Goal: Find specific page/section: Find specific page/section

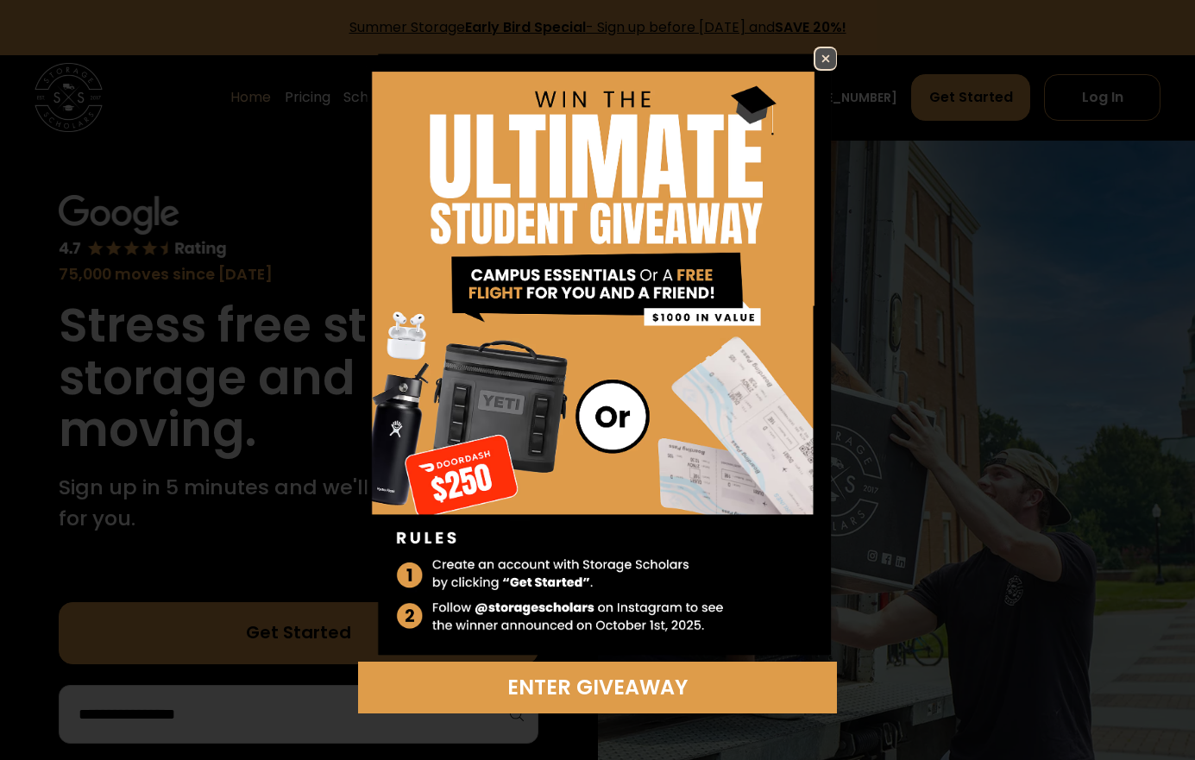
click at [826, 65] on img at bounding box center [825, 58] width 21 height 21
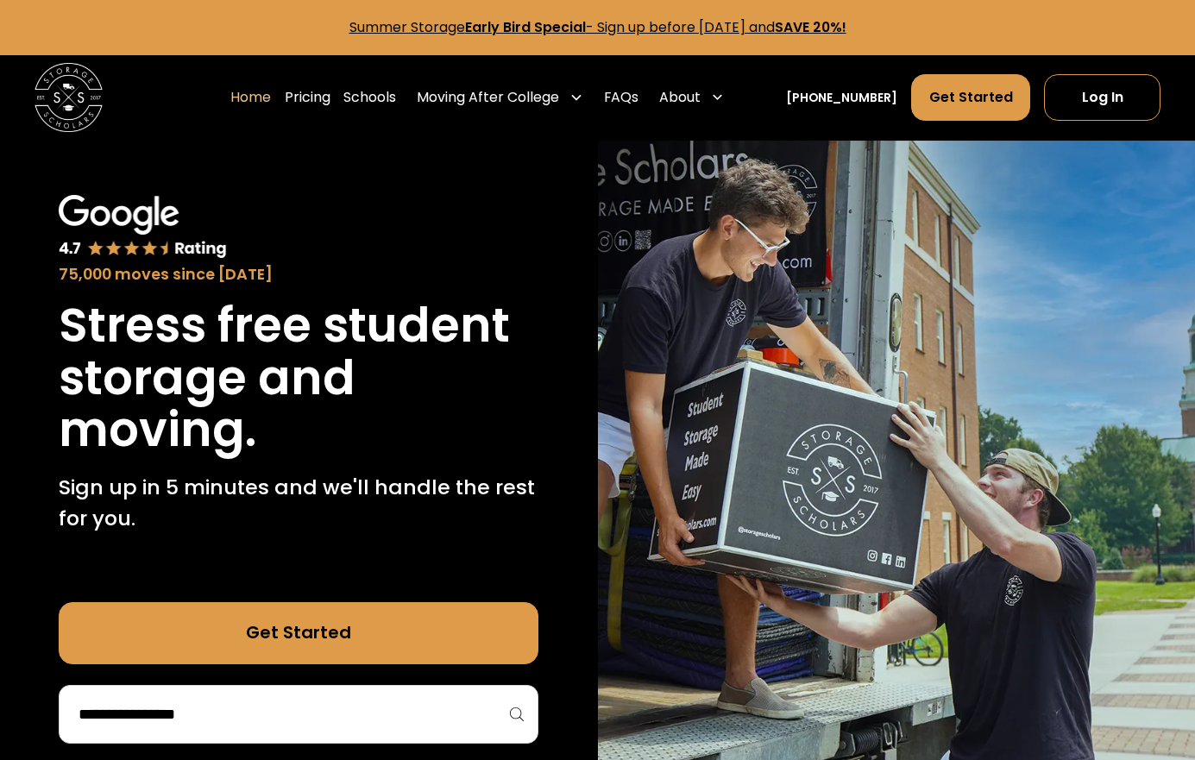
click at [148, 512] on p "Sign up in 5 minutes and we'll handle the rest for you." at bounding box center [299, 502] width 480 height 61
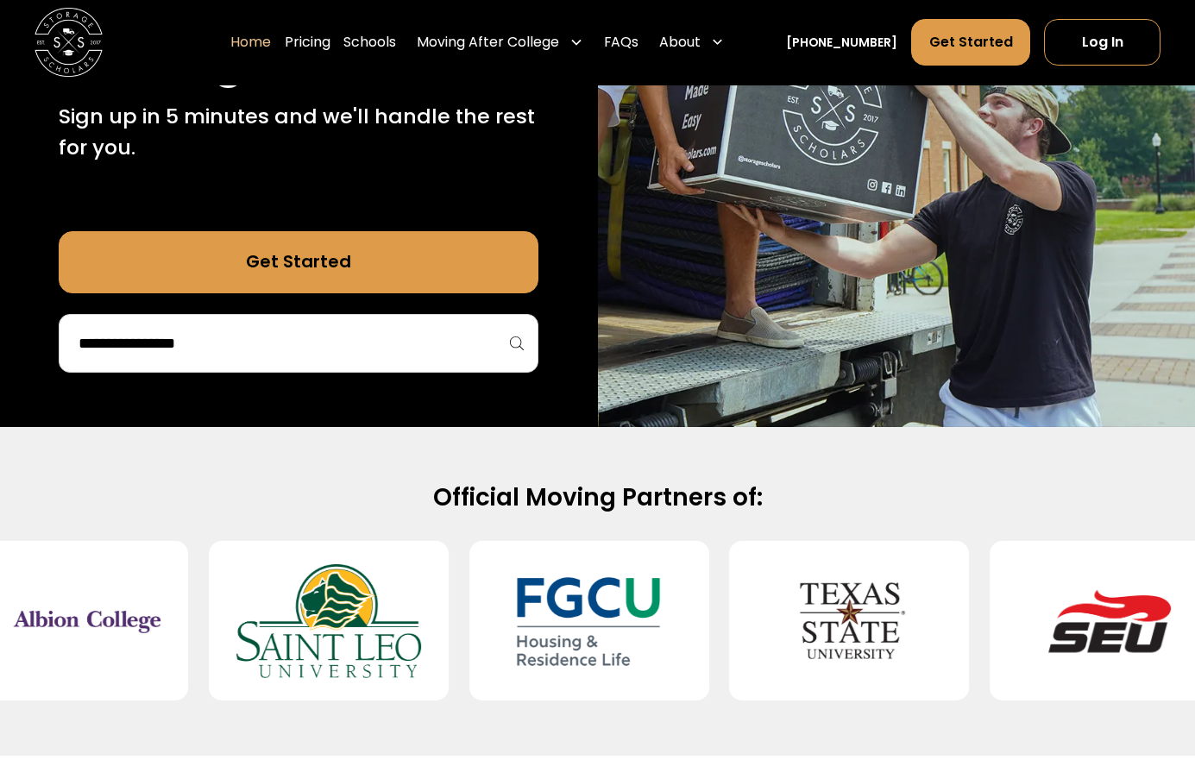
scroll to position [339, 0]
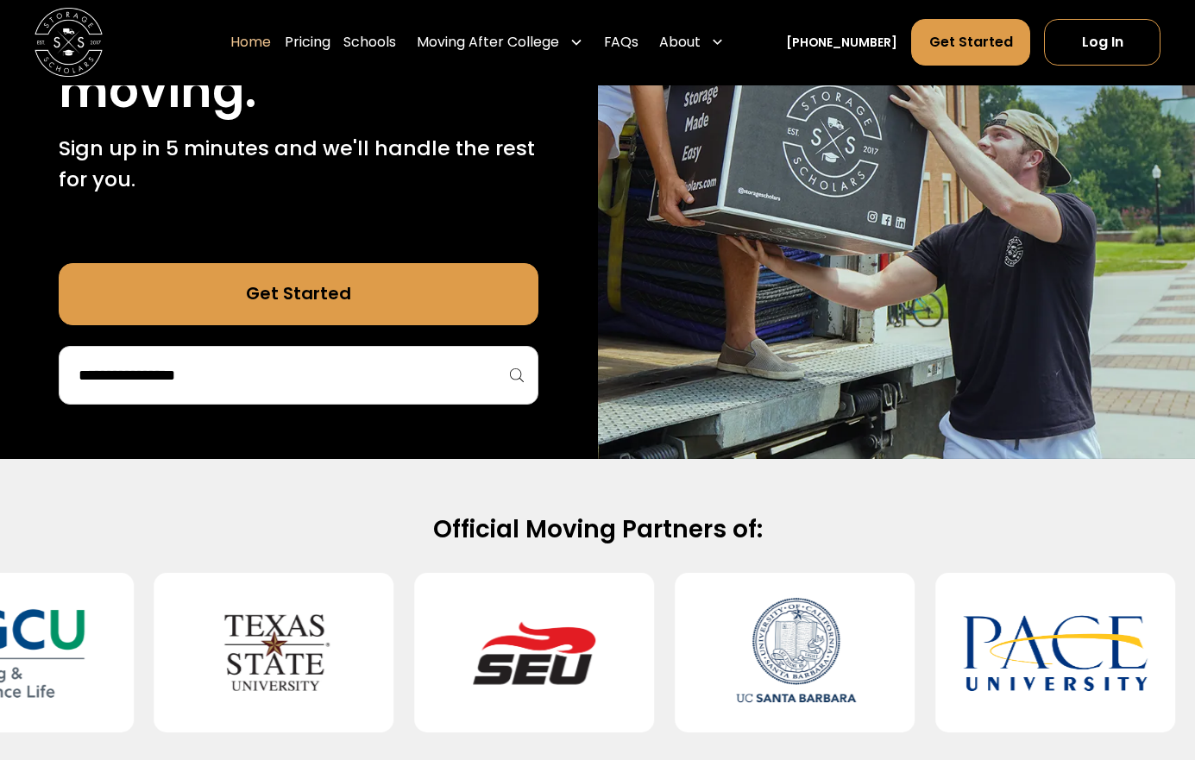
click at [503, 367] on input "search" at bounding box center [299, 375] width 444 height 29
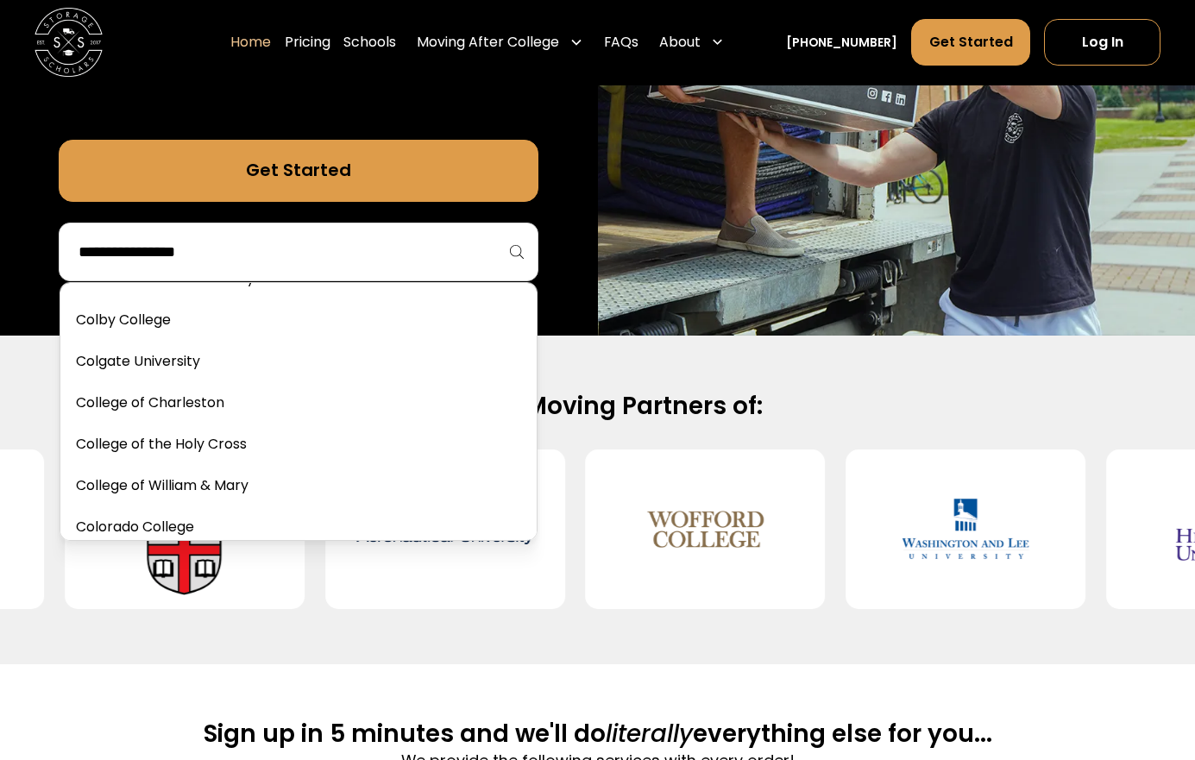
scroll to position [1568, 0]
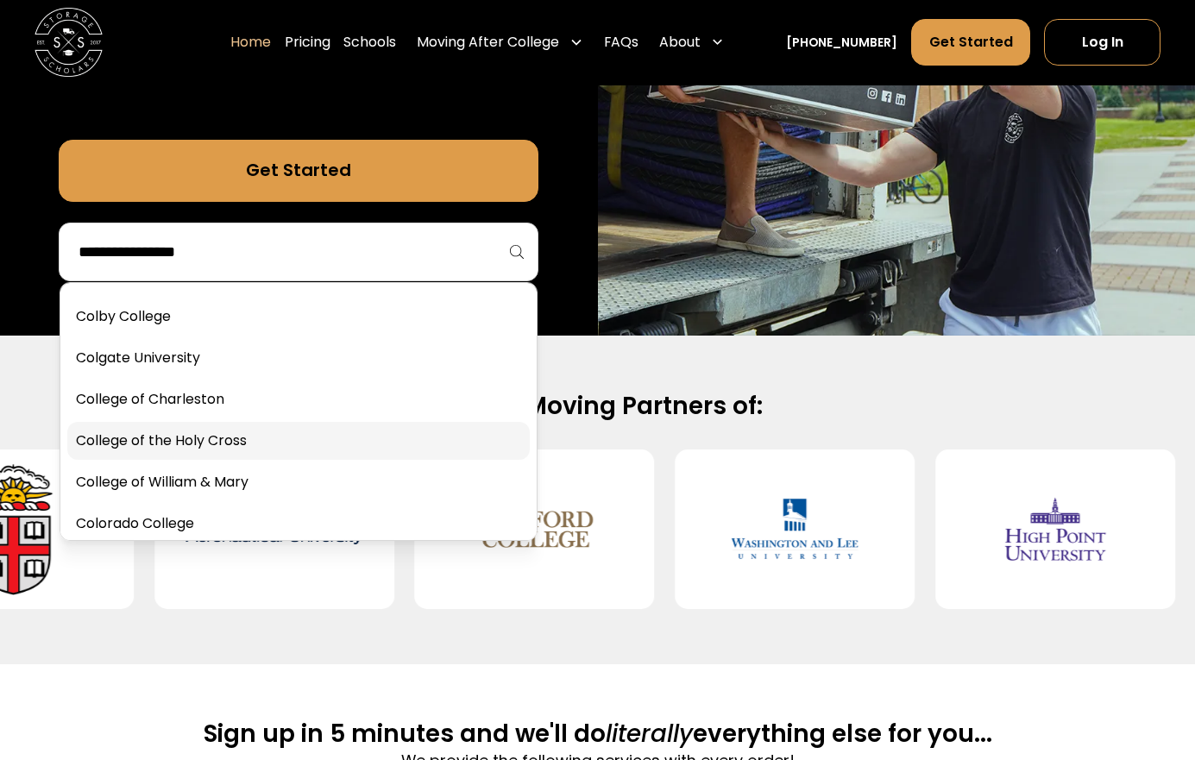
click at [482, 440] on link at bounding box center [298, 441] width 463 height 38
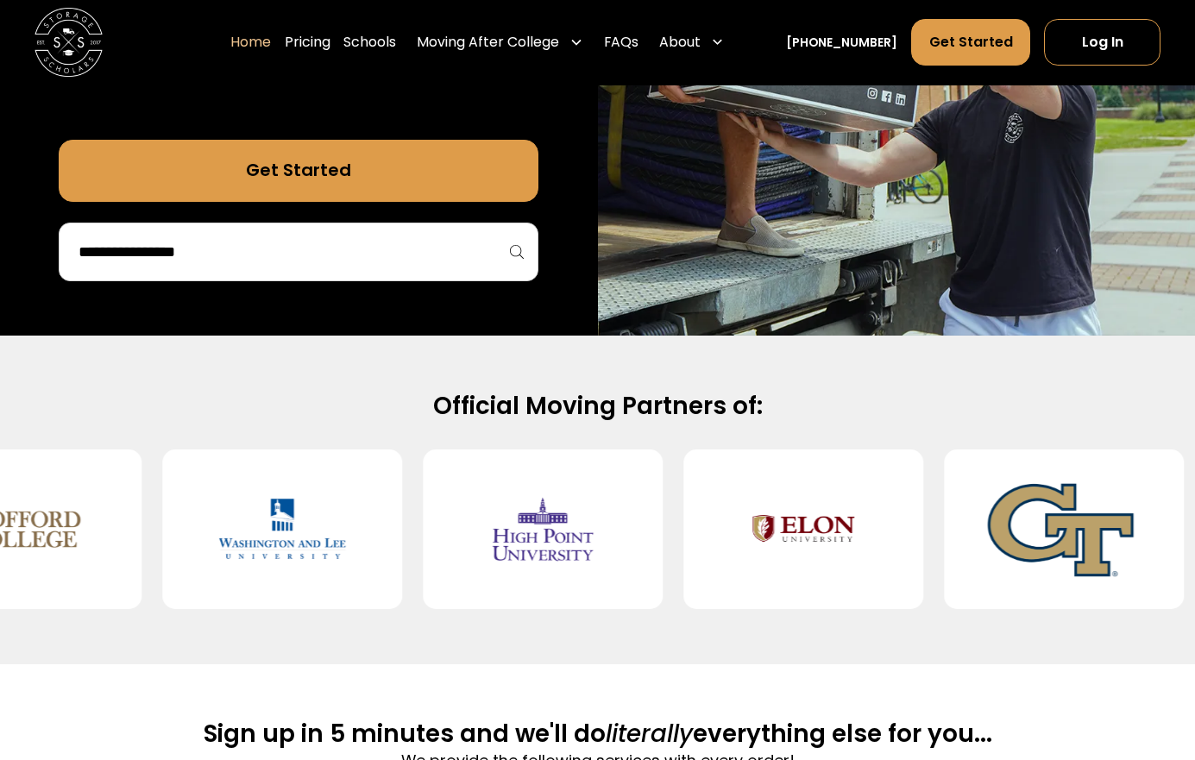
click at [514, 259] on div at bounding box center [299, 252] width 480 height 59
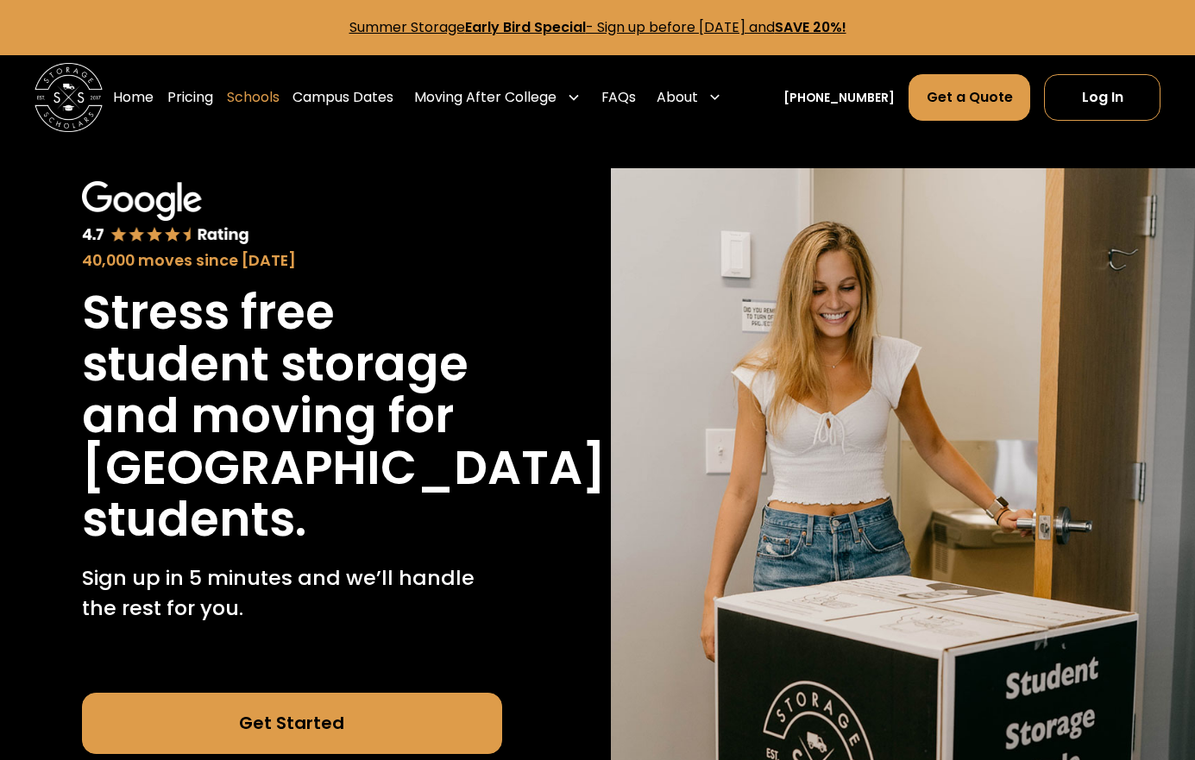
click at [274, 97] on link "Schools" at bounding box center [253, 97] width 53 height 48
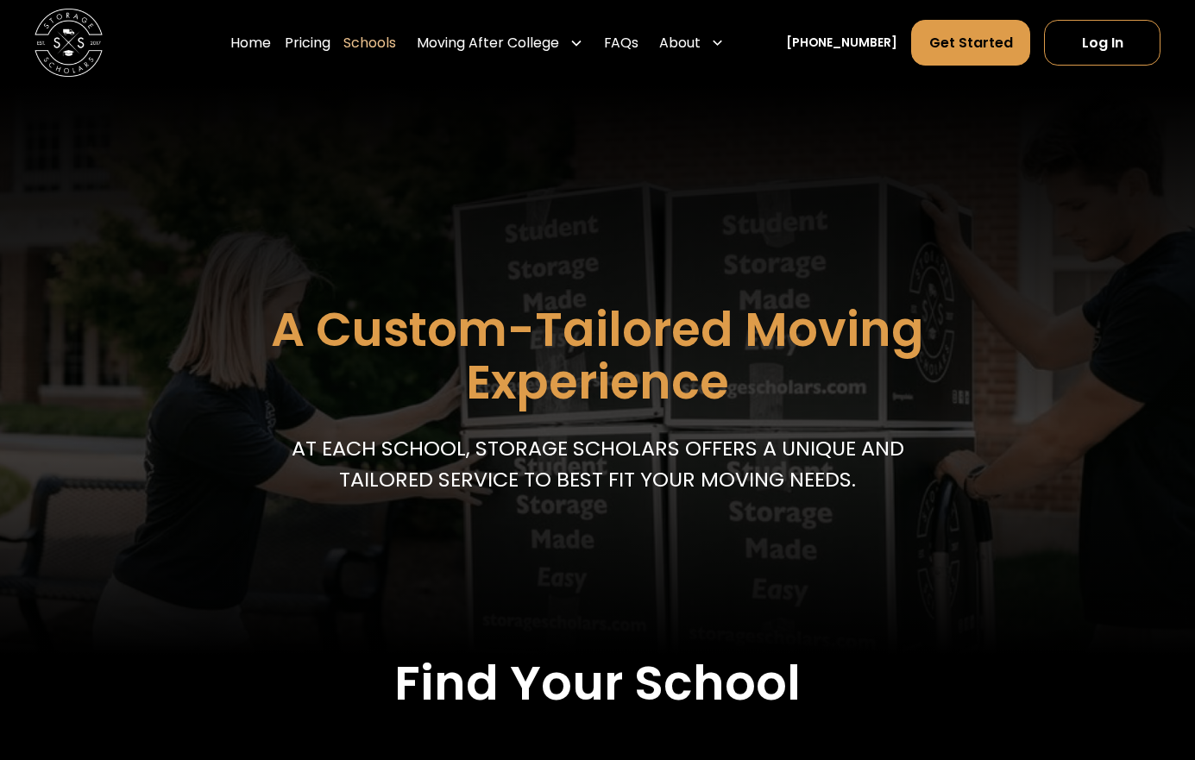
click at [390, 47] on link "Schools" at bounding box center [369, 43] width 53 height 48
click at [277, 38] on link "Schools" at bounding box center [256, 43] width 53 height 48
click at [280, 47] on link "Schools" at bounding box center [256, 43] width 53 height 48
click at [266, 55] on link "Schools" at bounding box center [256, 43] width 53 height 48
click at [278, 49] on link "Schools" at bounding box center [256, 43] width 53 height 48
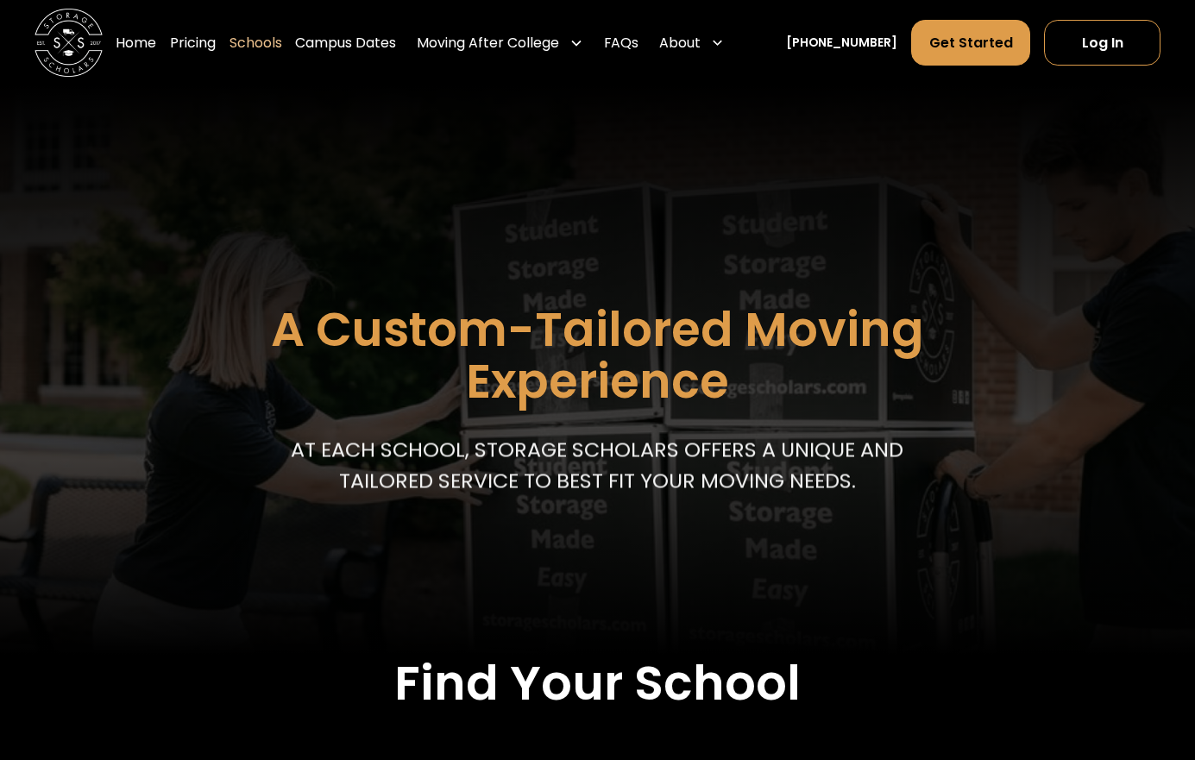
click at [274, 35] on link "Schools" at bounding box center [256, 43] width 53 height 48
click at [280, 42] on link "Schools" at bounding box center [256, 43] width 53 height 48
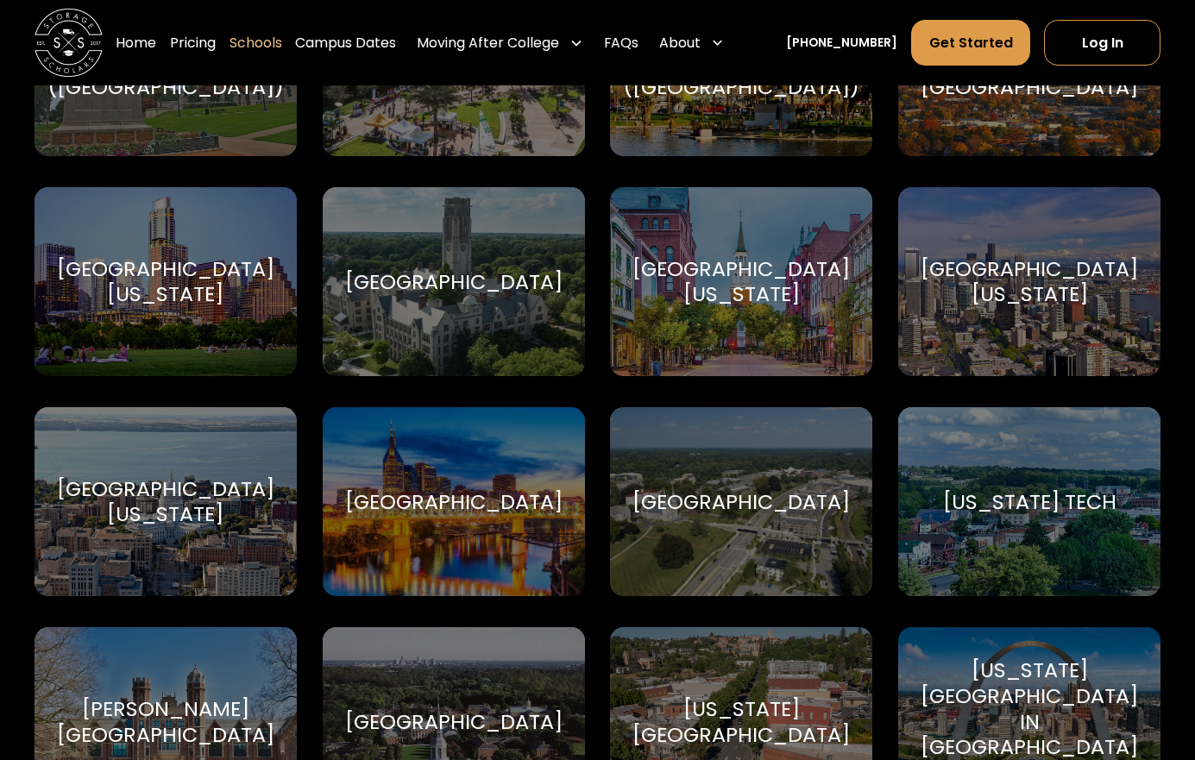
scroll to position [9837, 0]
